Goal: Task Accomplishment & Management: Complete application form

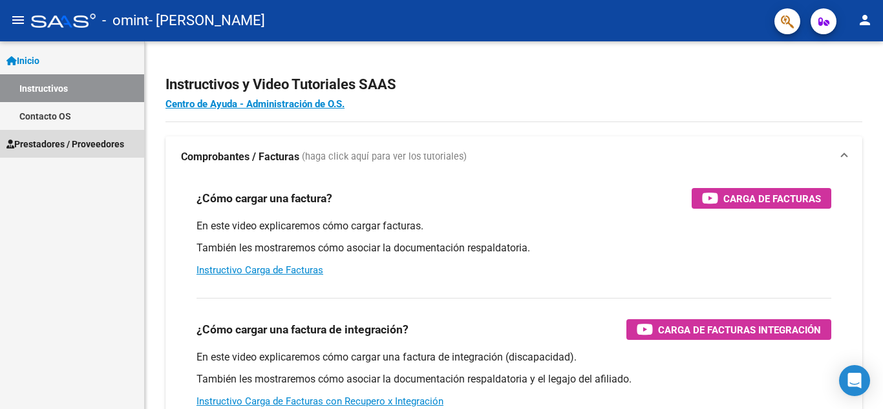
click at [62, 144] on span "Prestadores / Proveedores" at bounding box center [65, 144] width 118 height 14
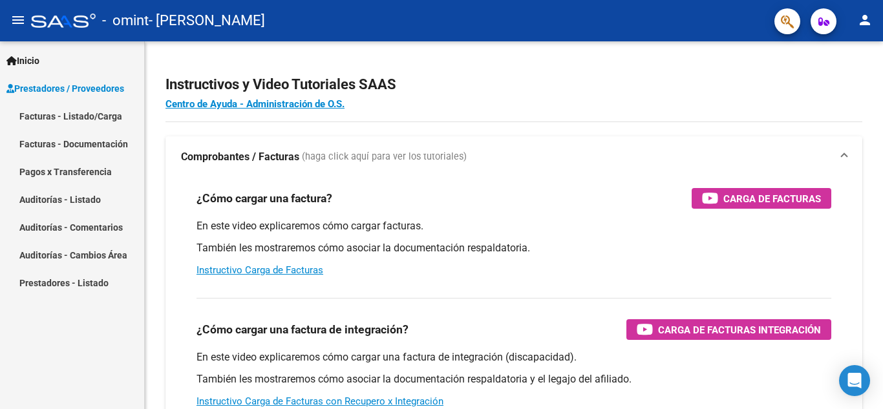
click at [81, 113] on link "Facturas - Listado/Carga" at bounding box center [72, 116] width 144 height 28
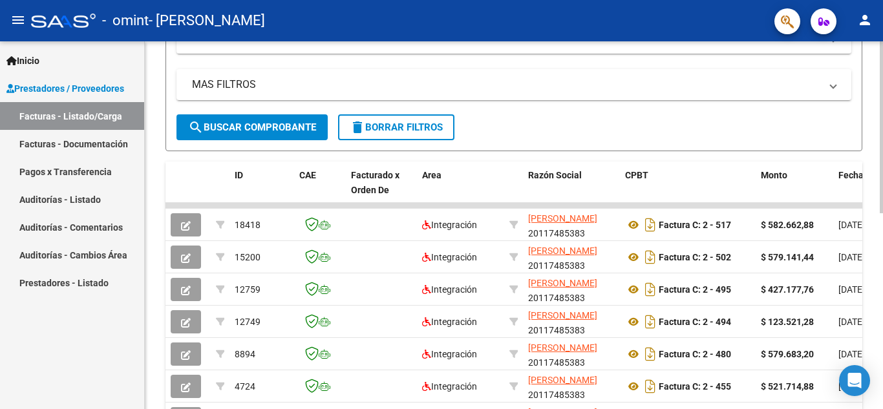
scroll to position [246, 0]
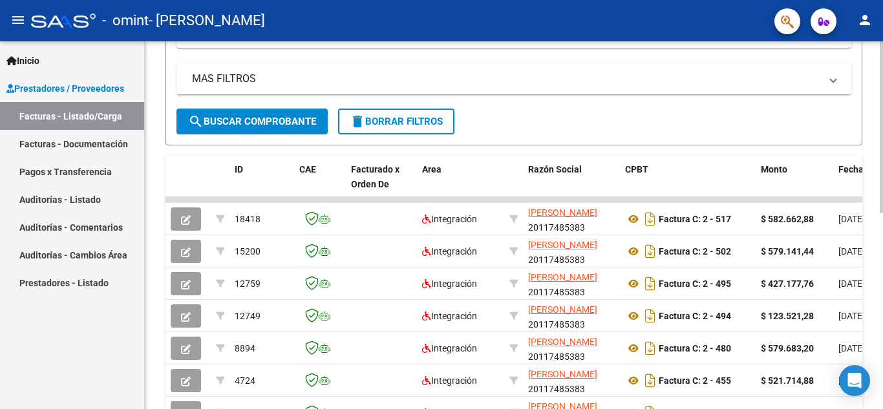
click at [883, 286] on div at bounding box center [881, 245] width 3 height 172
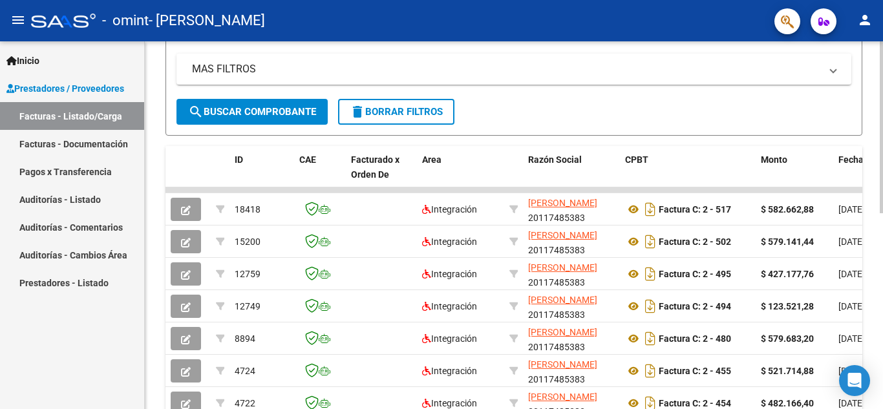
click at [883, 314] on div at bounding box center [881, 250] width 3 height 172
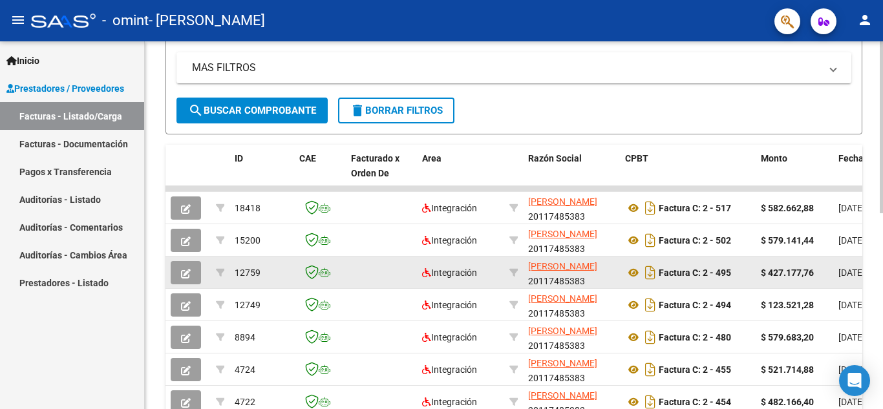
click at [810, 277] on strong "$ 427.177,76" at bounding box center [787, 273] width 53 height 10
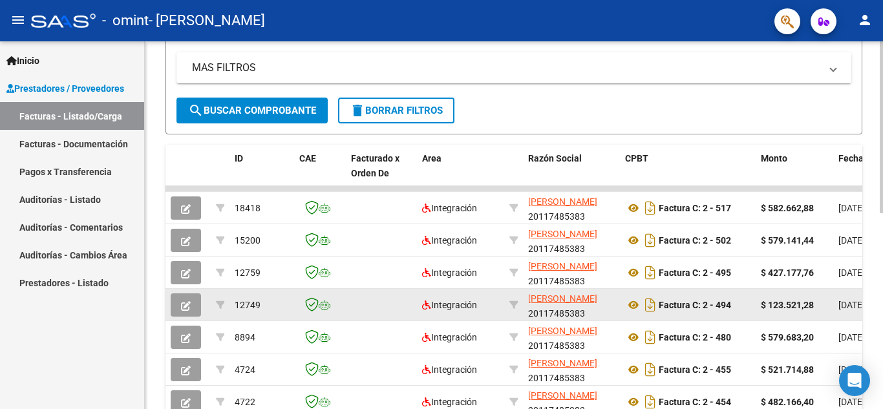
click at [240, 293] on datatable-body-cell "12749" at bounding box center [262, 305] width 65 height 32
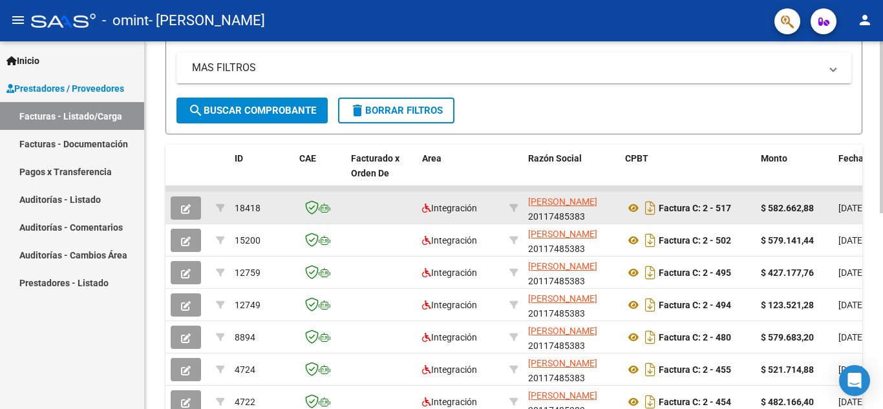
click at [783, 210] on strong "$ 582.662,88" at bounding box center [787, 208] width 53 height 10
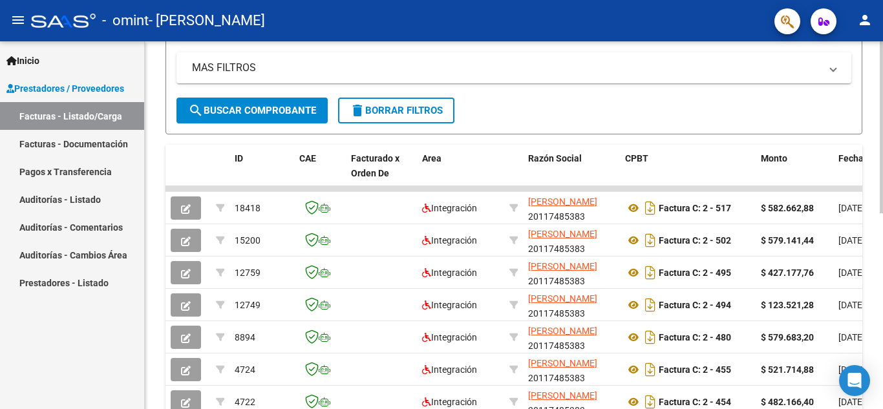
click at [847, 167] on datatable-header-cell "Fecha Cpbt" at bounding box center [863, 173] width 58 height 57
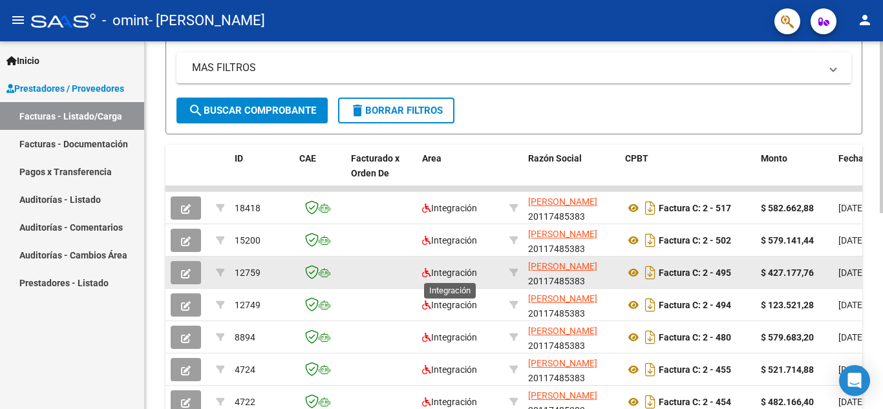
click at [453, 271] on span "Integración" at bounding box center [449, 273] width 55 height 10
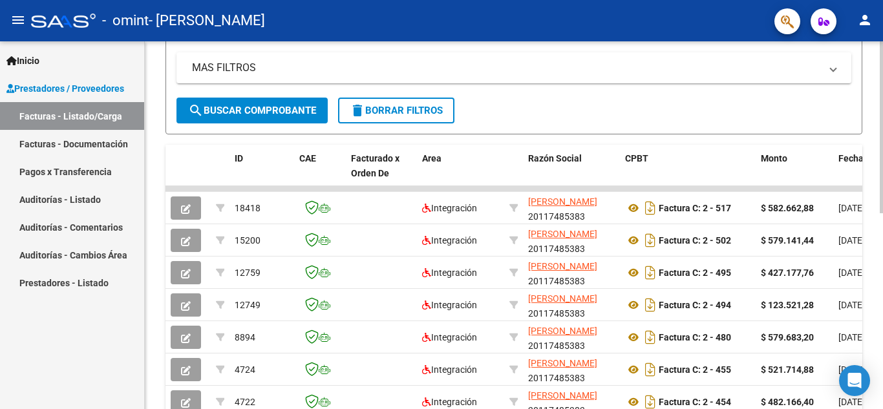
scroll to position [420, 0]
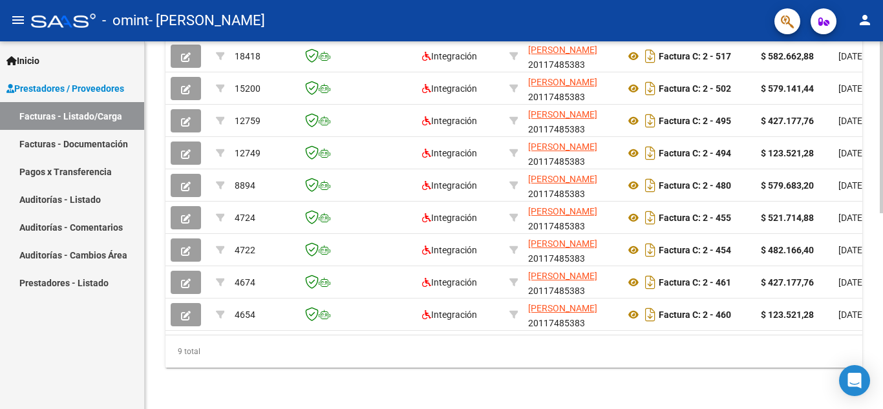
click at [881, 341] on div at bounding box center [881, 323] width 3 height 172
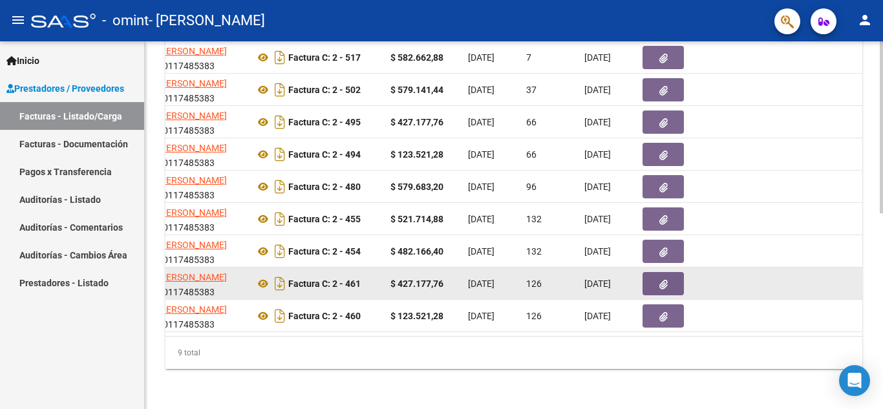
scroll to position [402, 0]
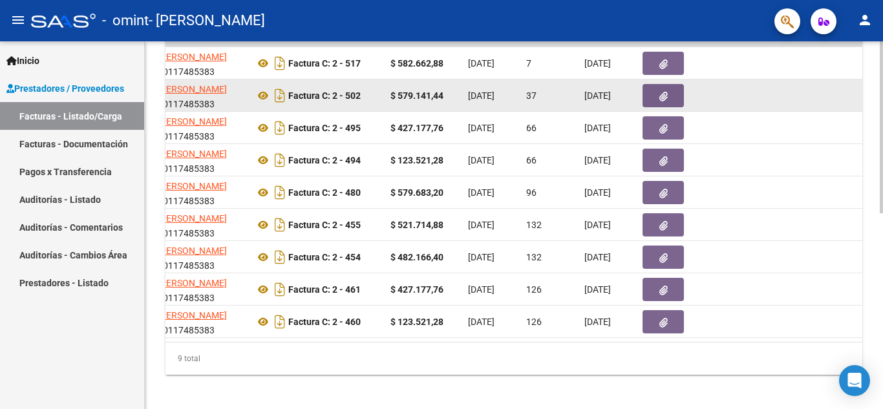
click at [704, 105] on div at bounding box center [676, 95] width 67 height 23
click at [669, 92] on button "button" at bounding box center [663, 95] width 41 height 23
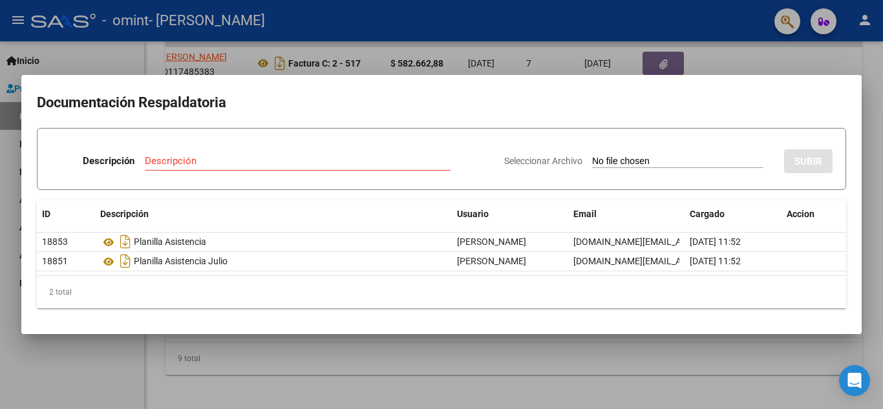
click at [753, 49] on div at bounding box center [441, 204] width 883 height 409
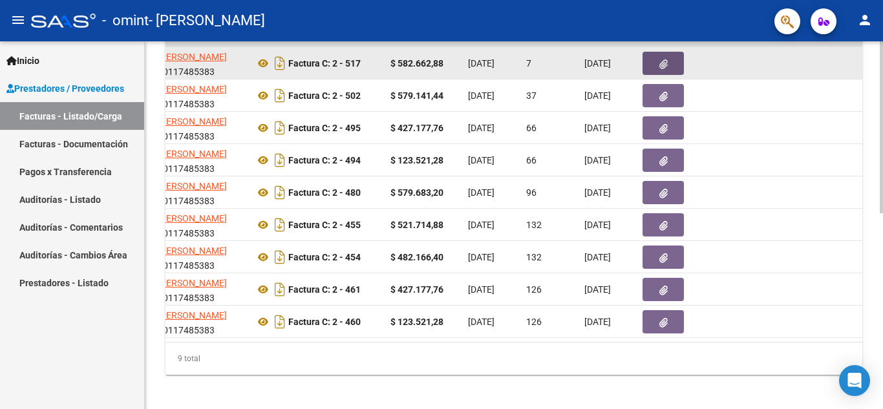
click at [663, 66] on icon "button" at bounding box center [664, 64] width 8 height 10
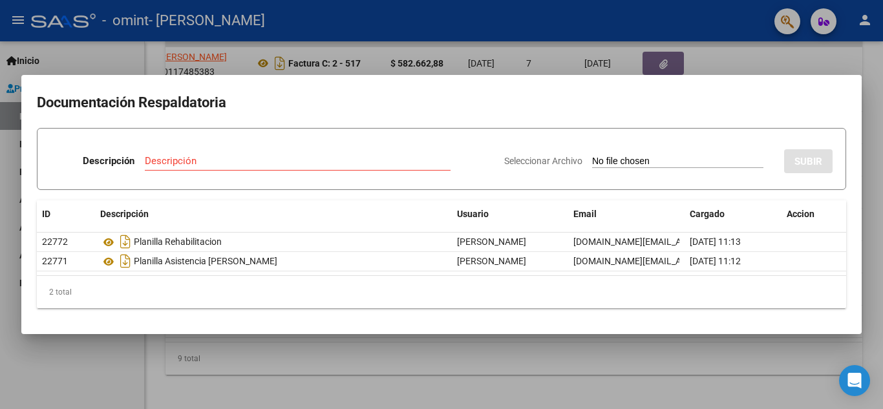
click at [775, 56] on div at bounding box center [441, 204] width 883 height 409
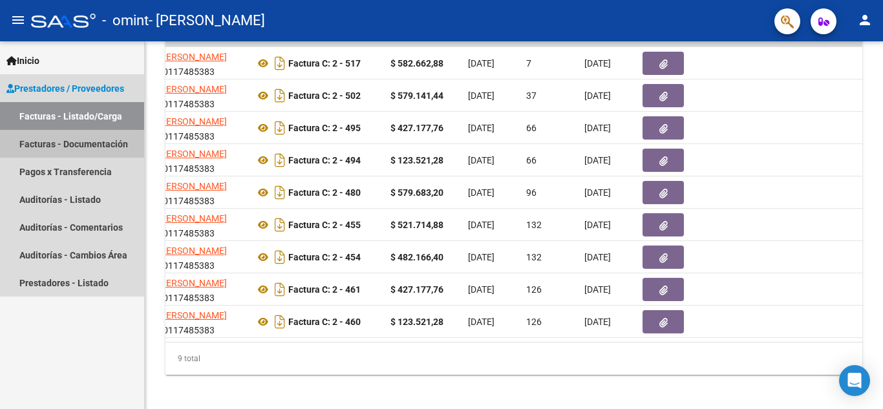
click at [109, 146] on link "Facturas - Documentación" at bounding box center [72, 144] width 144 height 28
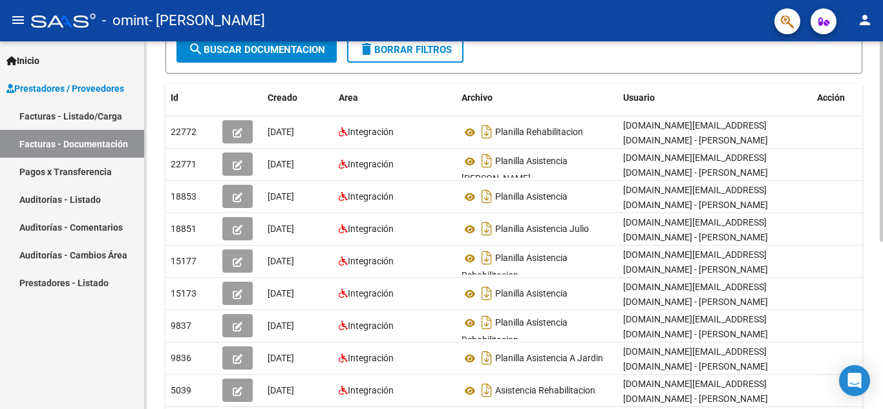
scroll to position [188, 0]
click at [883, 316] on div at bounding box center [881, 247] width 3 height 200
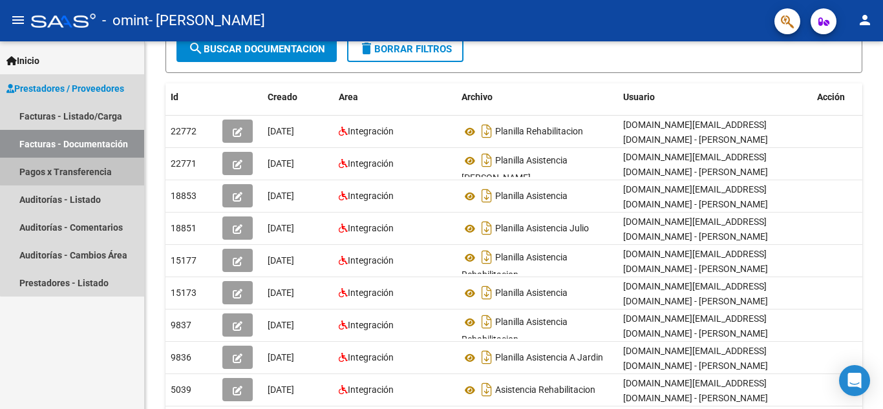
click at [104, 169] on link "Pagos x Transferencia" at bounding box center [72, 172] width 144 height 28
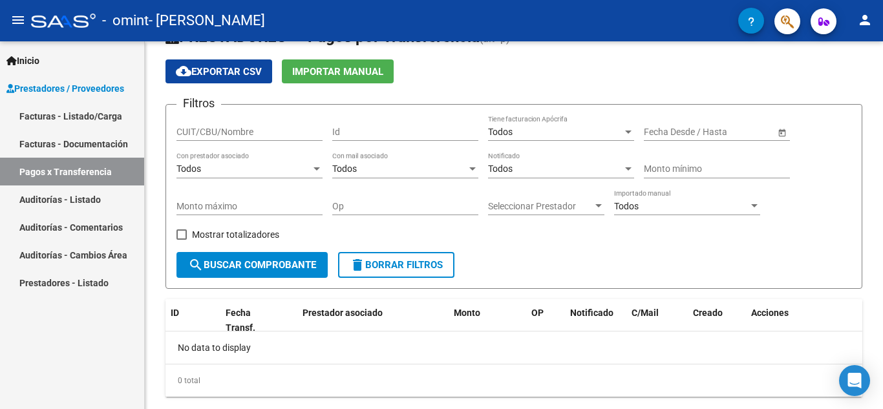
scroll to position [65, 0]
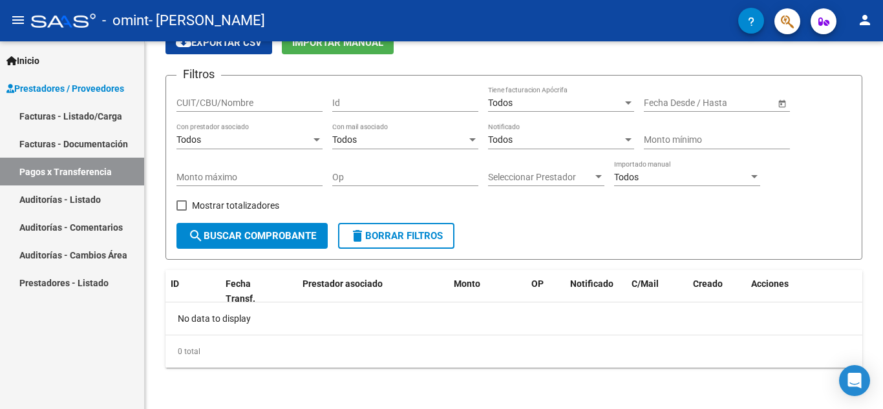
click at [90, 195] on link "Auditorías - Listado" at bounding box center [72, 200] width 144 height 28
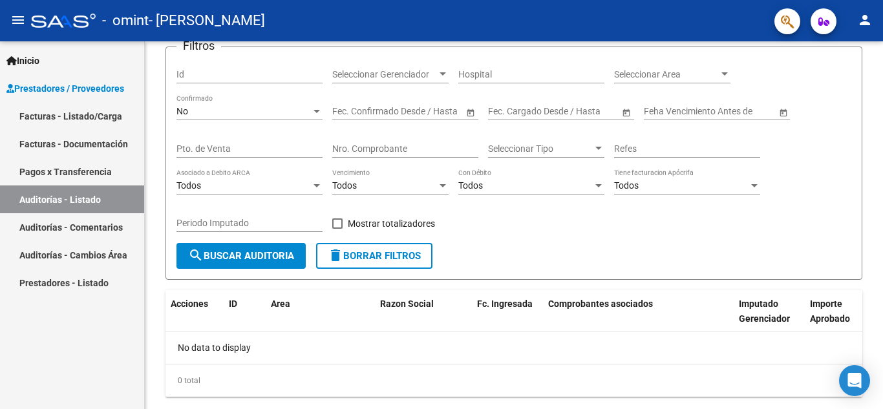
scroll to position [122, 0]
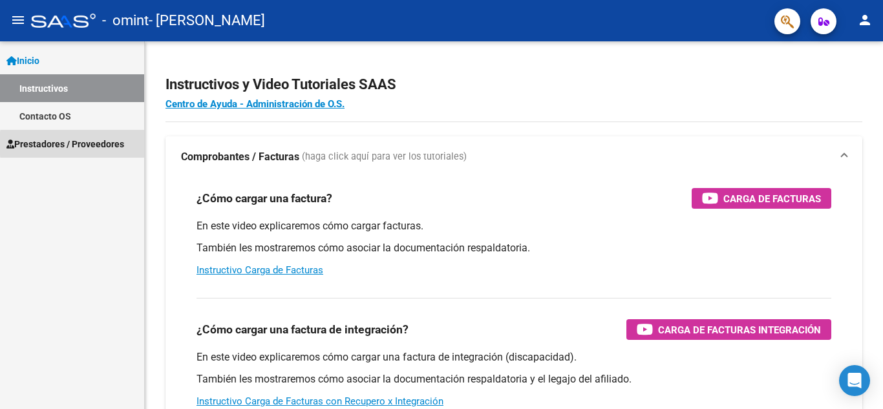
click at [114, 144] on span "Prestadores / Proveedores" at bounding box center [65, 144] width 118 height 14
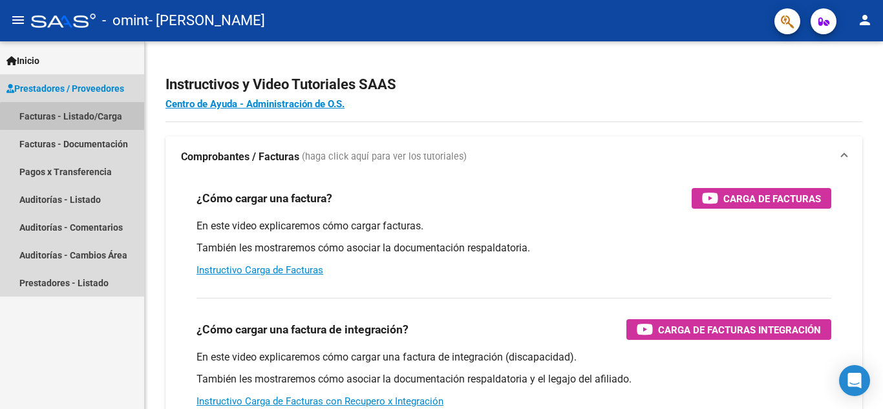
click at [117, 116] on link "Facturas - Listado/Carga" at bounding box center [72, 116] width 144 height 28
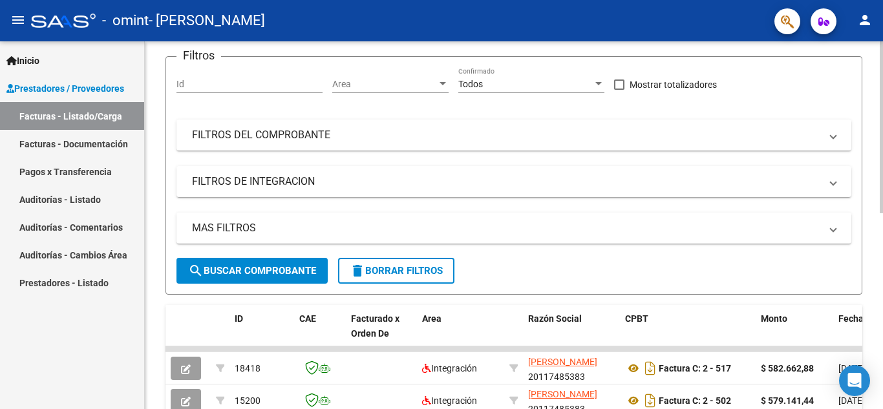
scroll to position [100, 0]
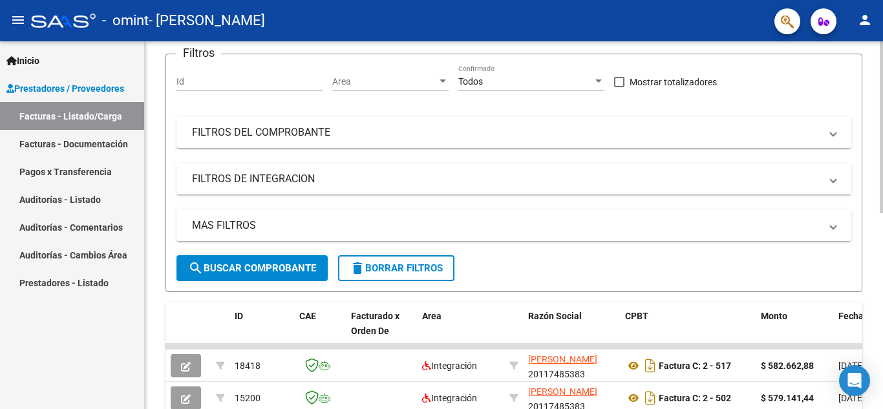
click at [873, 245] on div at bounding box center [881, 175] width 3 height 172
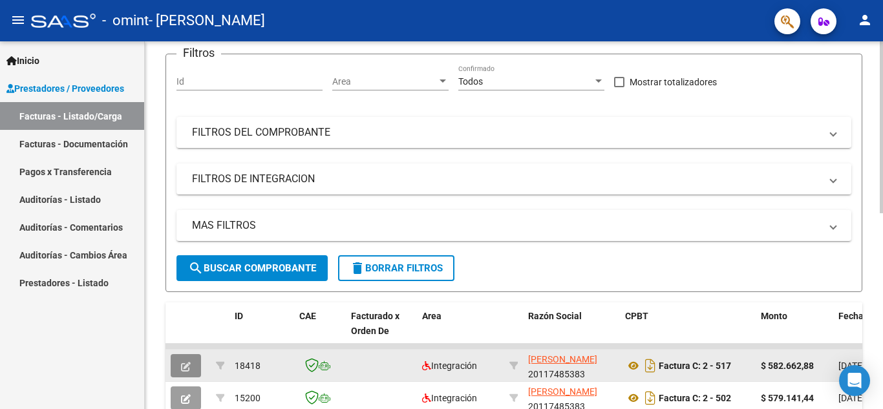
click at [189, 369] on icon "button" at bounding box center [186, 367] width 10 height 10
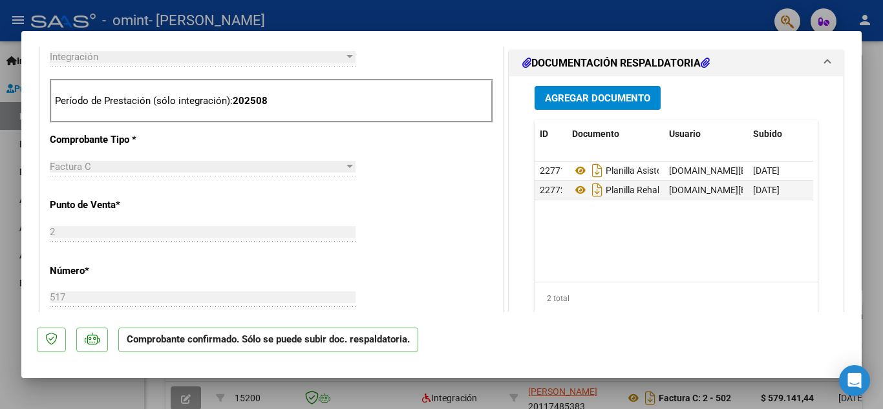
scroll to position [520, 0]
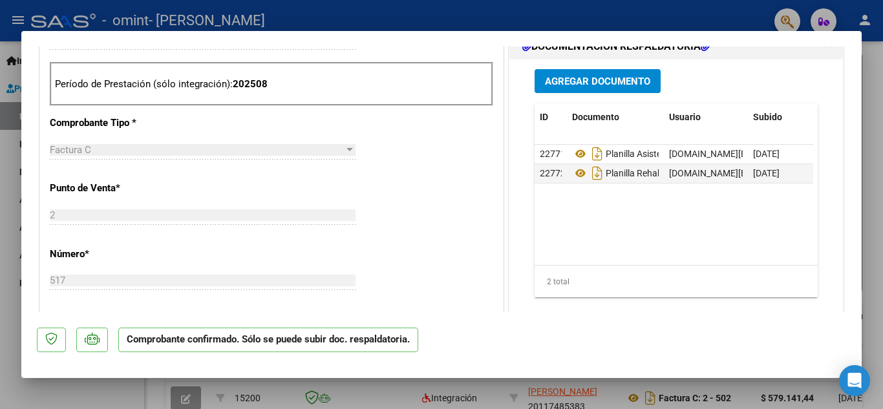
type input "$ 0,00"
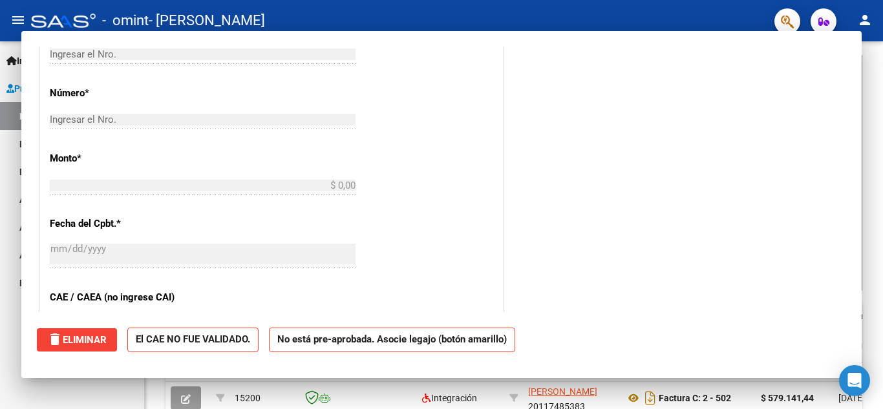
scroll to position [0, 0]
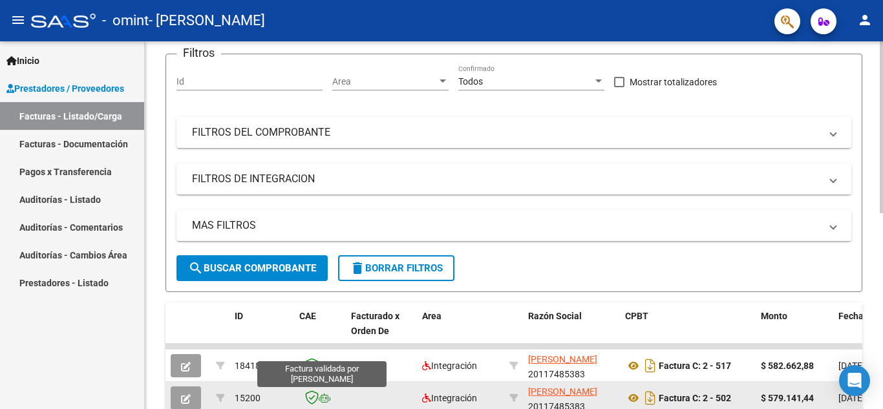
click at [312, 396] on icon at bounding box center [312, 398] width 14 height 14
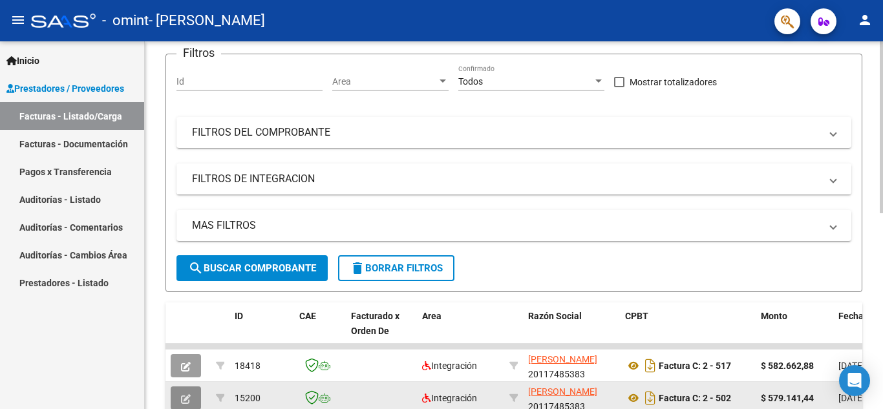
click at [190, 398] on icon "button" at bounding box center [186, 399] width 10 height 10
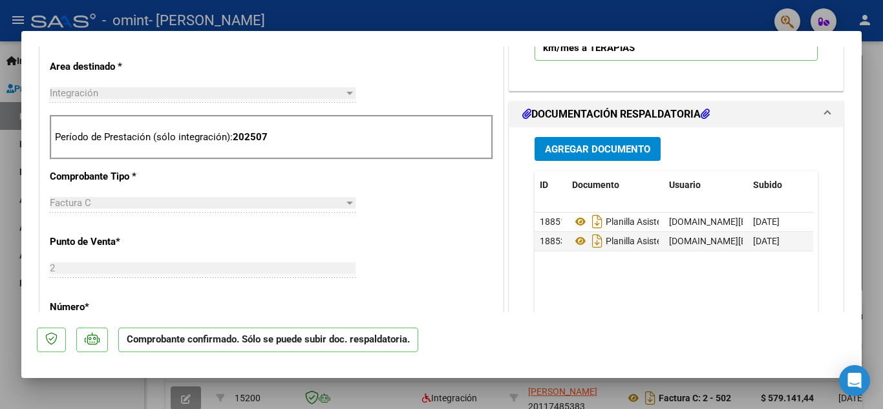
scroll to position [457, 0]
